Goal: Use online tool/utility: Utilize a website feature to perform a specific function

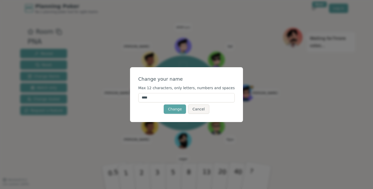
drag, startPoint x: 188, startPoint y: 98, endPoint x: 150, endPoint y: 102, distance: 38.1
click at [150, 102] on input "****" at bounding box center [186, 97] width 97 height 9
type input "********"
click at [177, 110] on button "Change" at bounding box center [175, 109] width 22 height 9
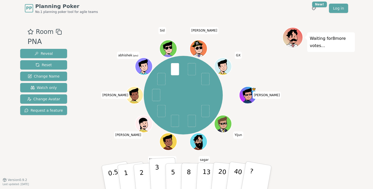
click at [154, 178] on button "3" at bounding box center [163, 177] width 28 height 40
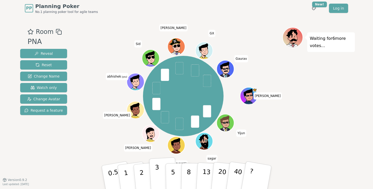
click at [158, 180] on p "3" at bounding box center [158, 178] width 6 height 28
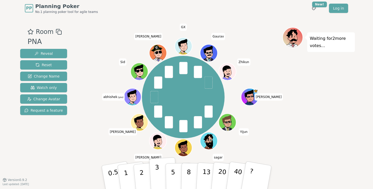
click at [160, 178] on button "3" at bounding box center [163, 177] width 28 height 40
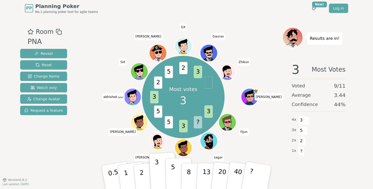
click at [174, 173] on p "5" at bounding box center [173, 178] width 4 height 28
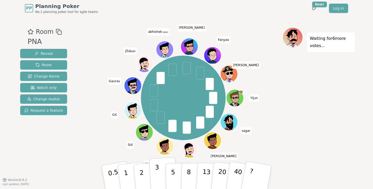
click at [159, 182] on p "3" at bounding box center [158, 178] width 6 height 28
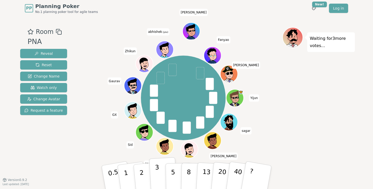
click at [159, 179] on p "3" at bounding box center [158, 178] width 6 height 28
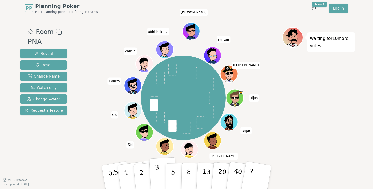
click at [157, 170] on p "3" at bounding box center [158, 178] width 6 height 28
